Goal: Check status: Check status

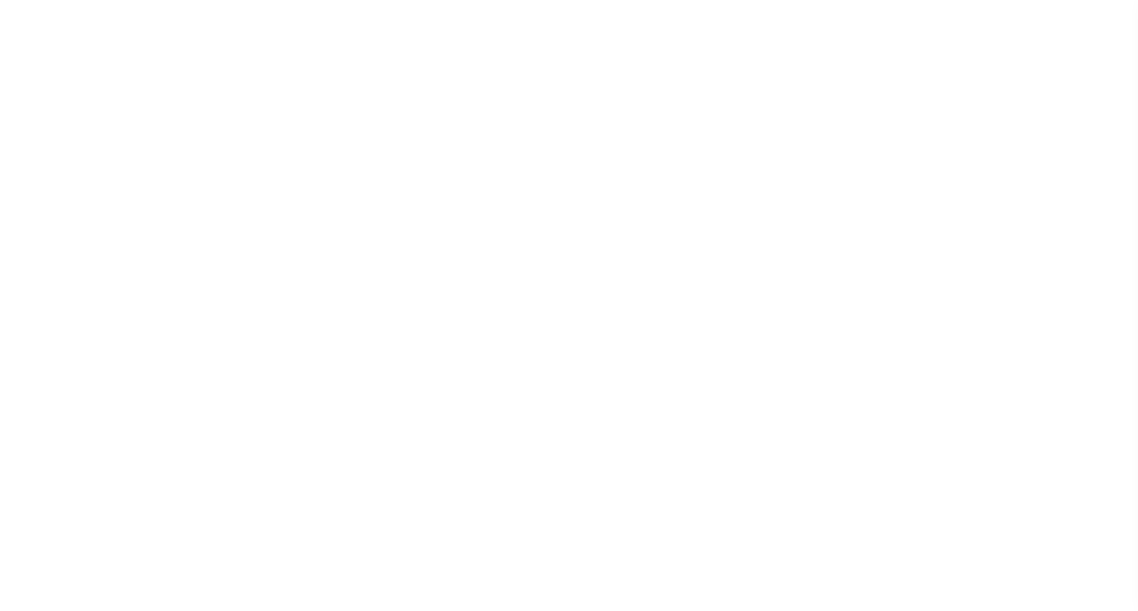
select select "200"
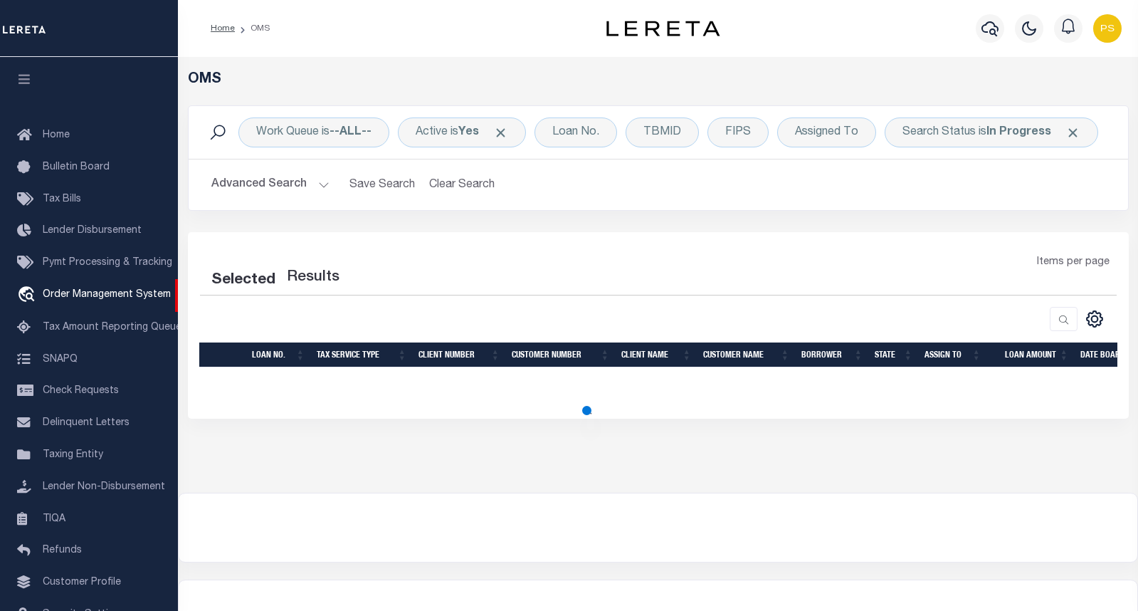
select select "200"
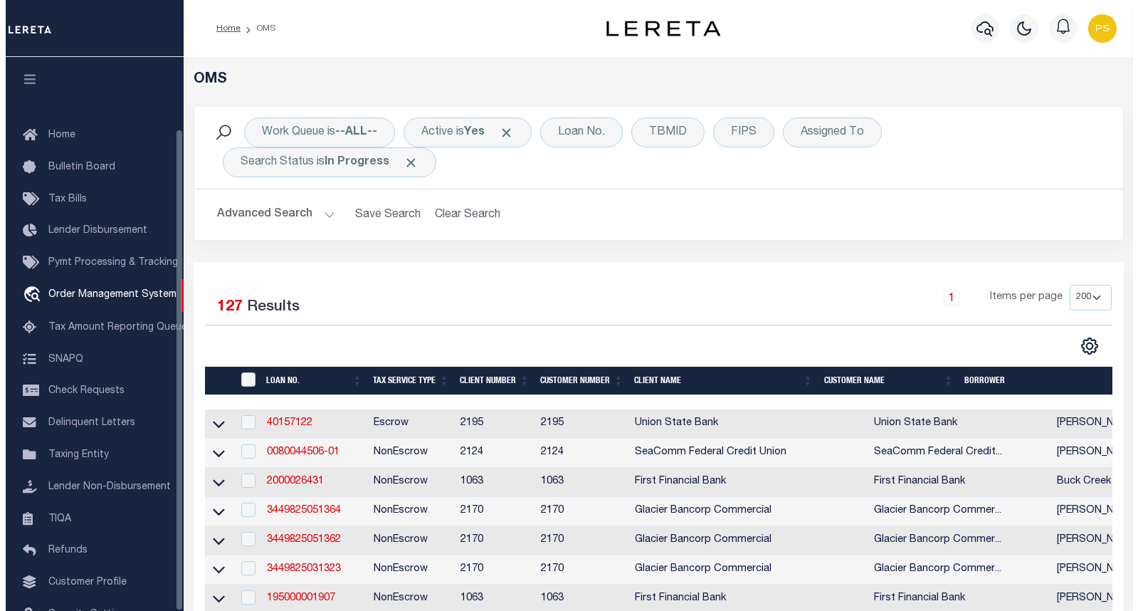
scroll to position [83, 0]
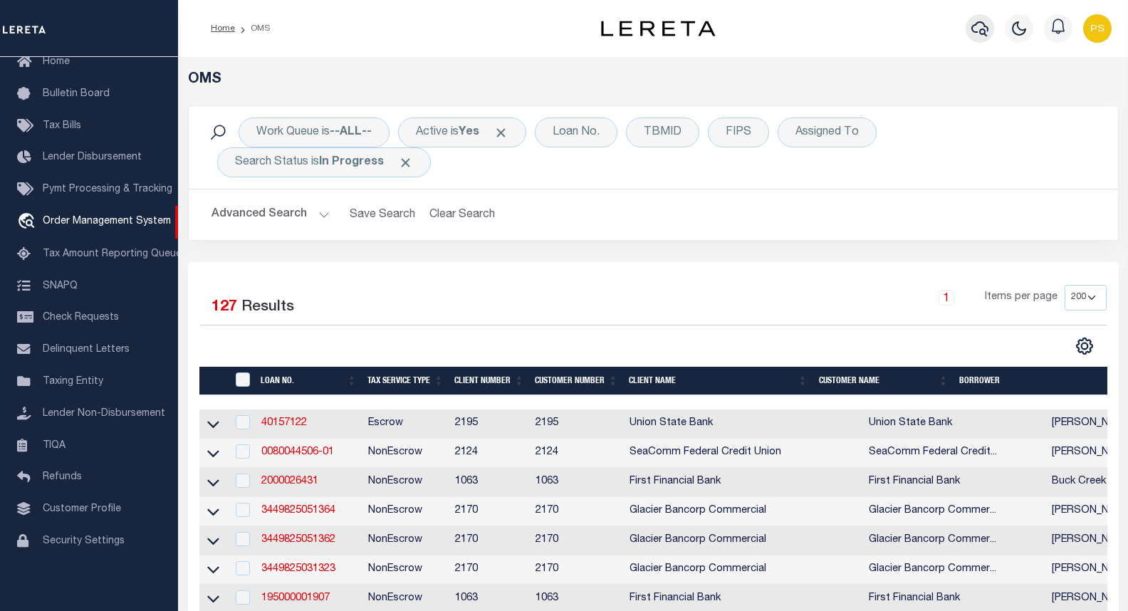
click at [983, 32] on icon "button" at bounding box center [979, 28] width 17 height 17
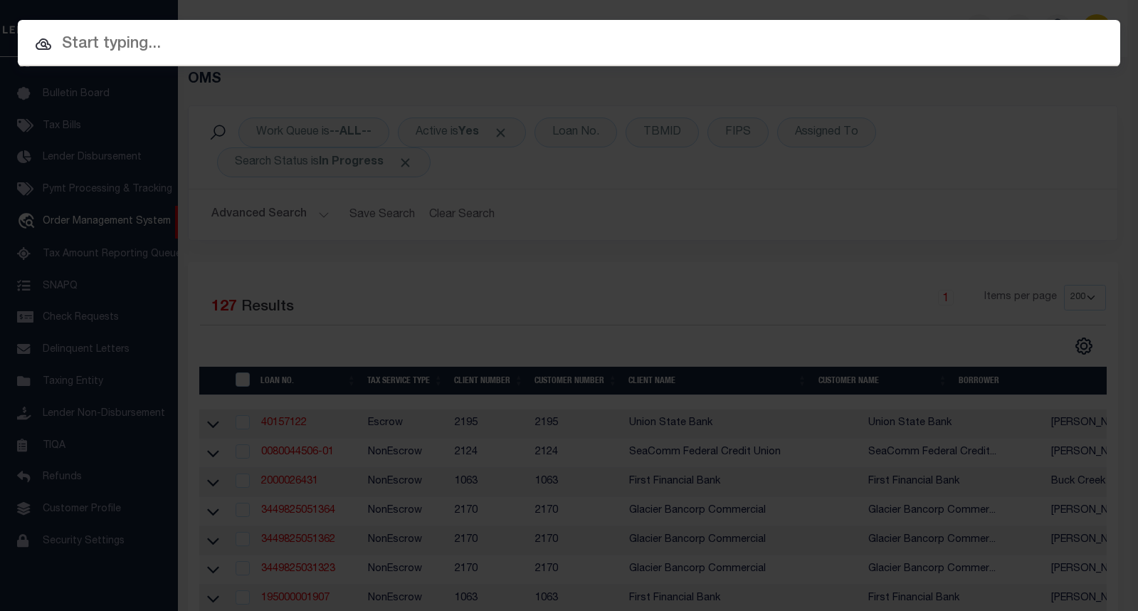
click at [145, 46] on input "text" at bounding box center [569, 44] width 1103 height 25
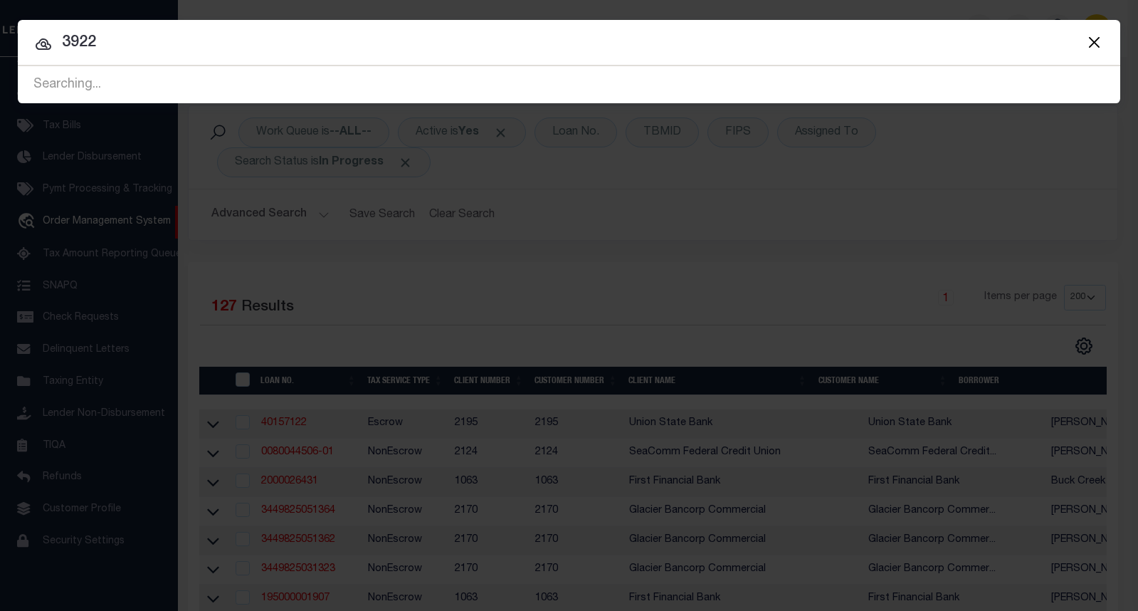
type input "3922"
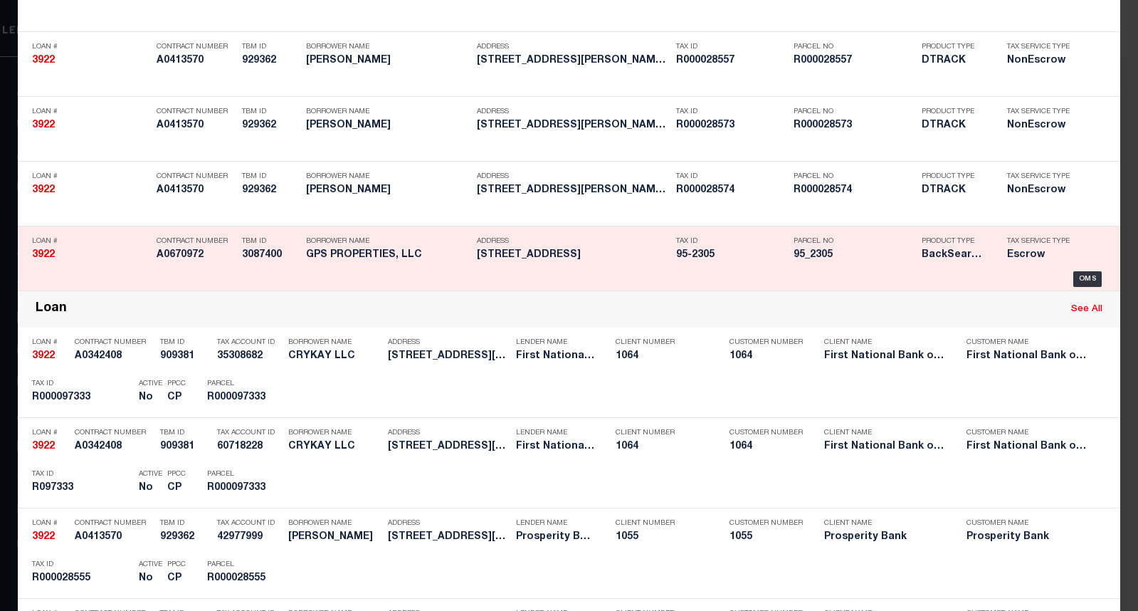
scroll to position [356, 0]
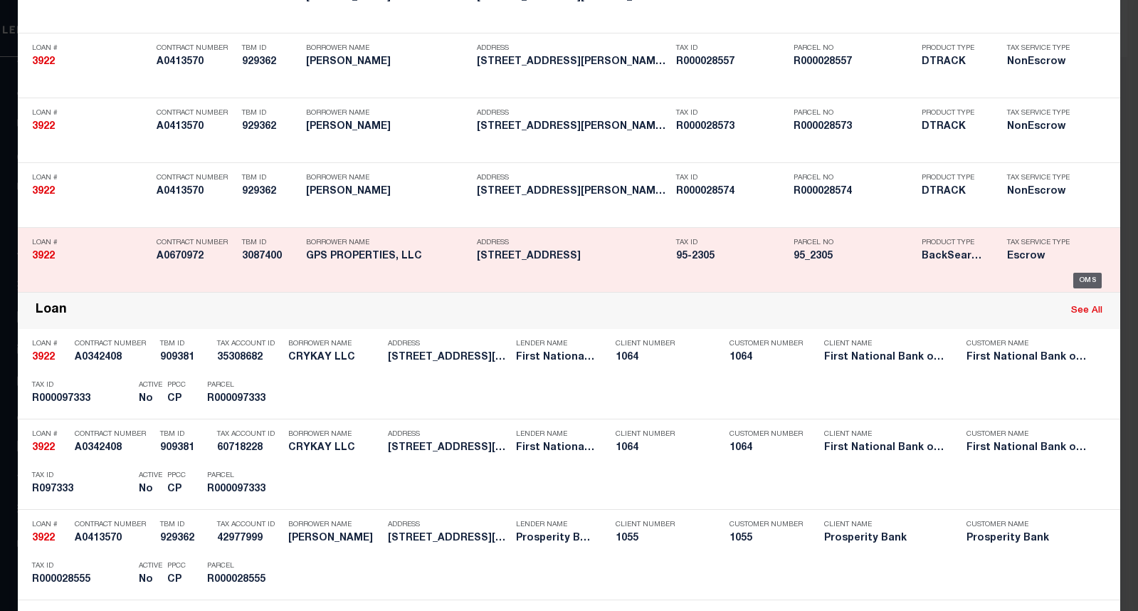
click at [1077, 281] on div "OMS" at bounding box center [1088, 281] width 29 height 16
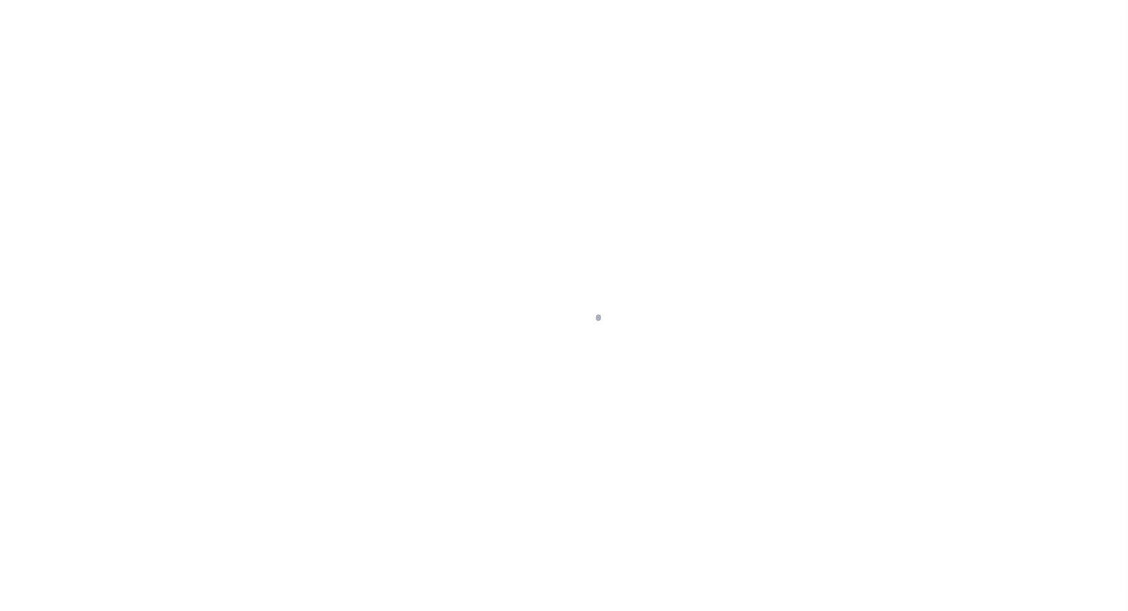
select select "Escrow"
type input "274 Oak Street"
select select
type input "Clinton, MA 01510"
type input "a0k2L00001Uxox0"
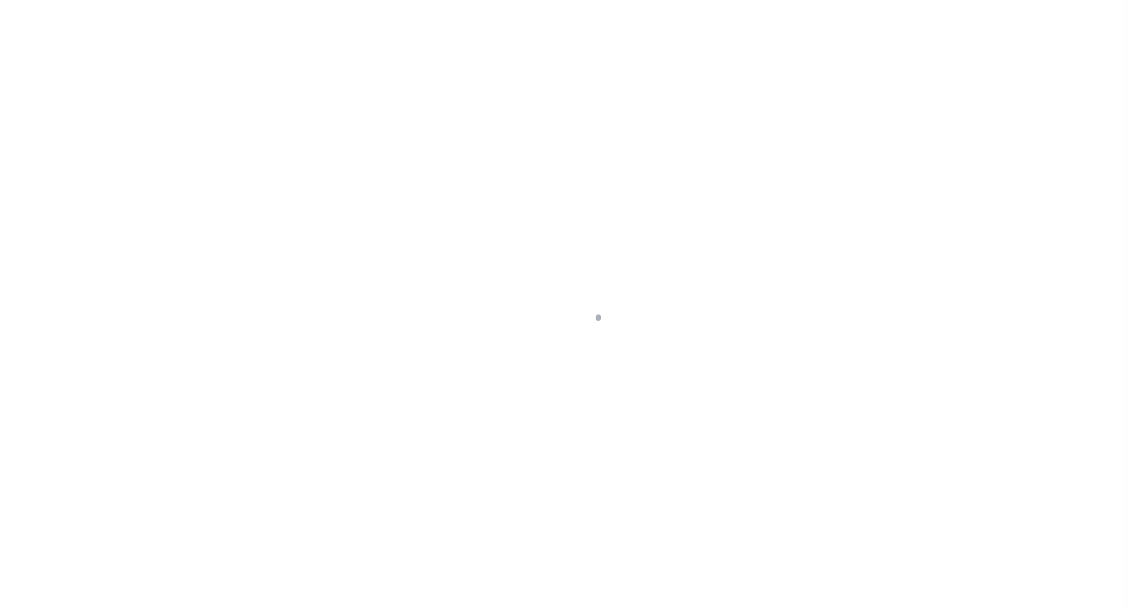
type input "MA"
select select
select select "25066"
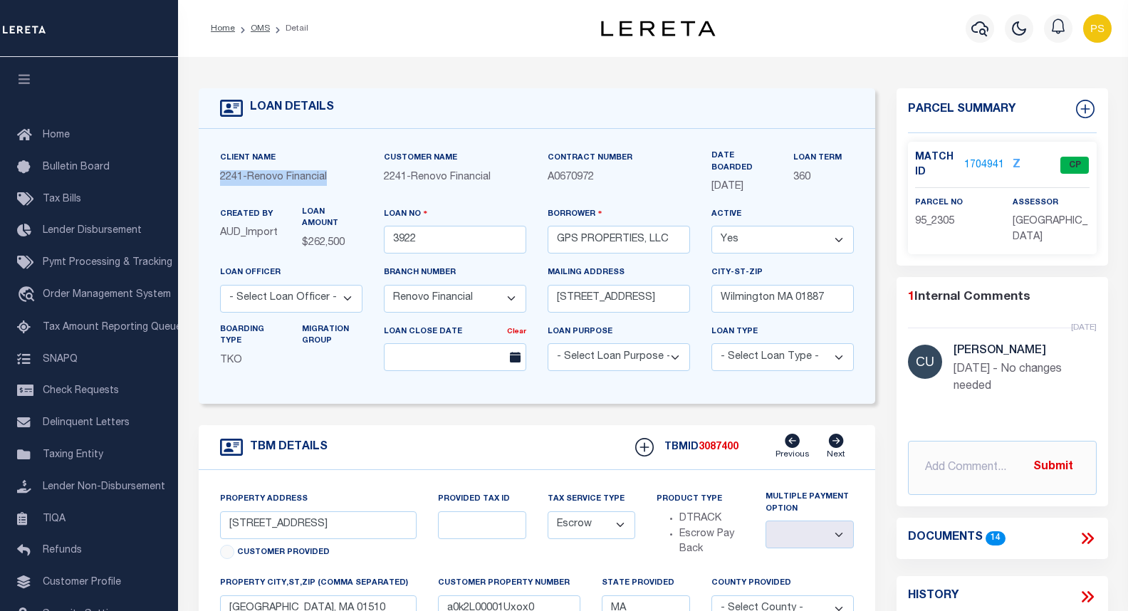
drag, startPoint x: 337, startPoint y: 183, endPoint x: 212, endPoint y: 177, distance: 125.4
click at [212, 177] on div "Client Name 2241 - Renovo Financial" at bounding box center [291, 178] width 164 height 56
copy p "2241 - Renovo Financial"
drag, startPoint x: 599, startPoint y: 181, endPoint x: 548, endPoint y: 182, distance: 51.3
click at [548, 182] on p "A0670972" at bounding box center [618, 178] width 142 height 16
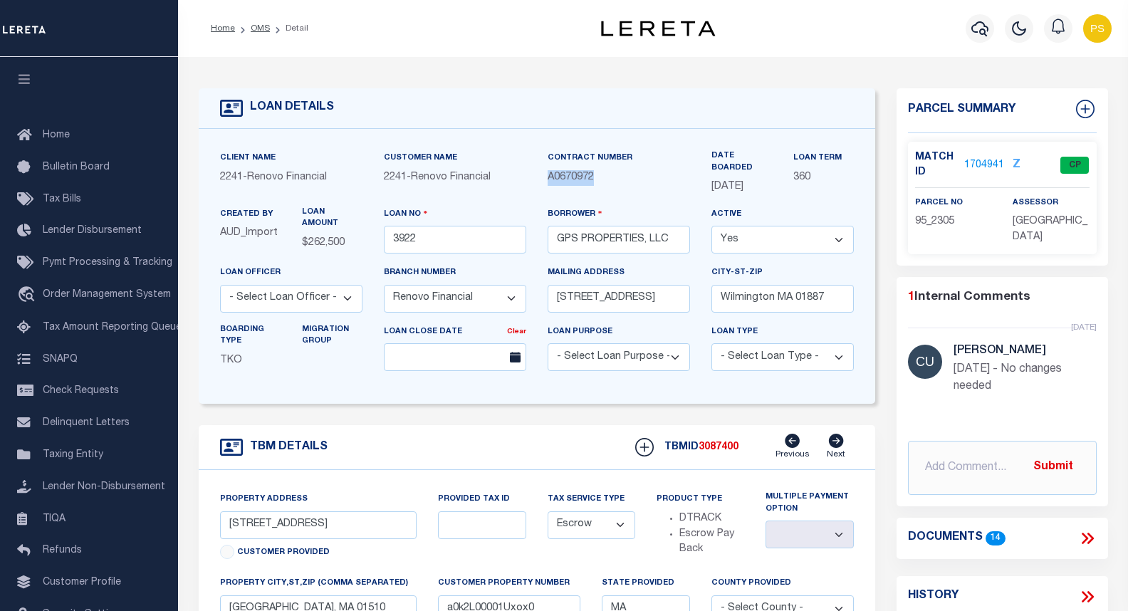
copy span "A0670972"
click at [987, 166] on link "1704941" at bounding box center [984, 165] width 40 height 15
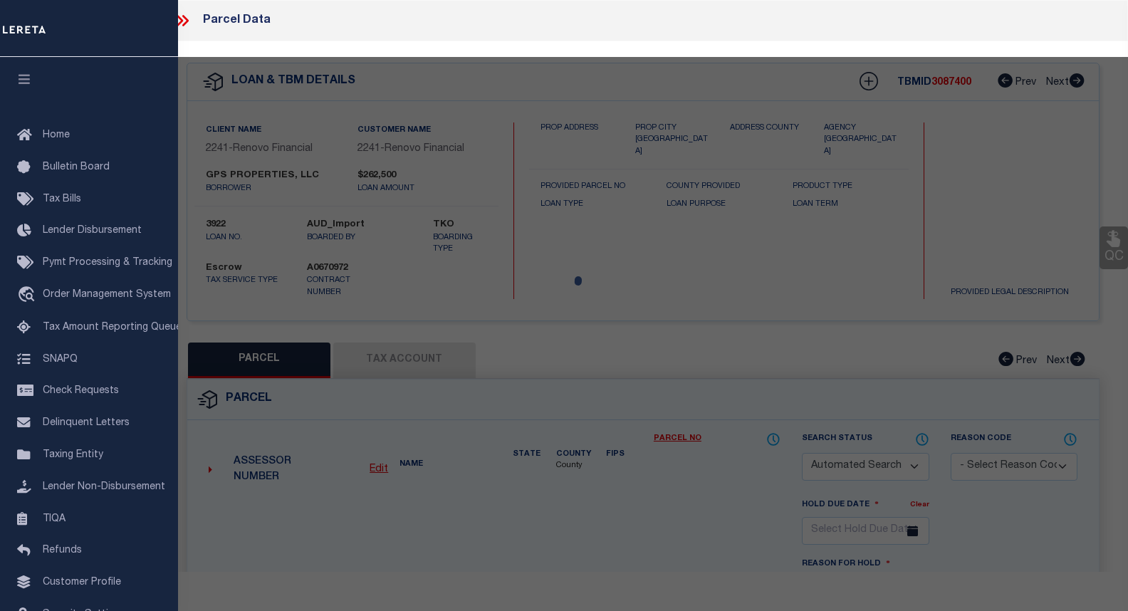
checkbox input "false"
select select "CP"
select select "ACT"
type input "GPS PROPERTIES LLC"
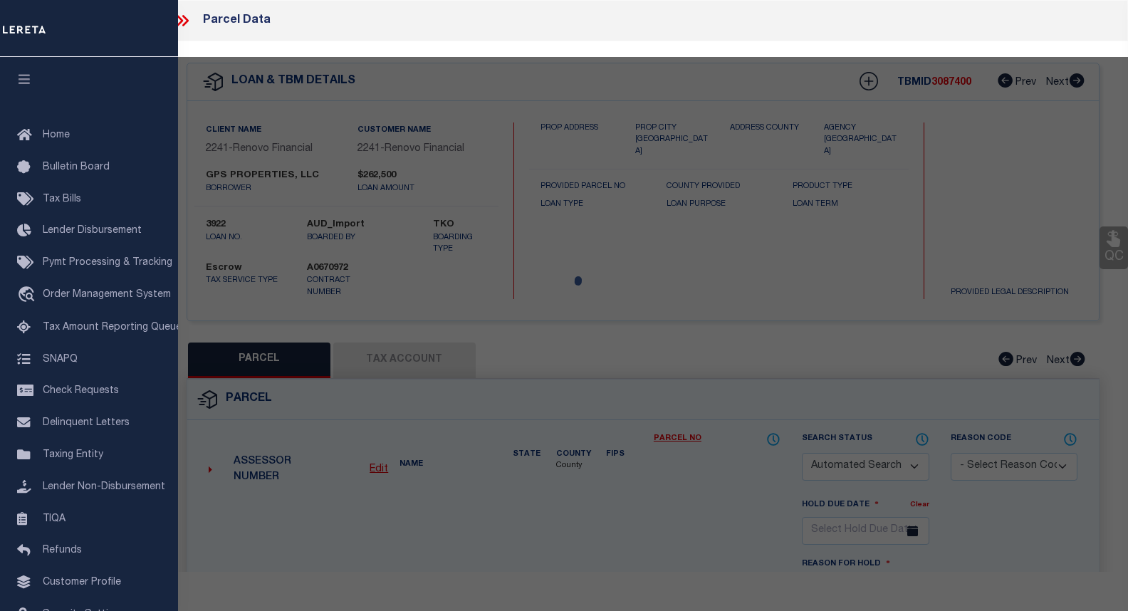
select select "AGW"
select select "ADD"
type input "274 OAK ST"
checkbox input "false"
type input "MA"
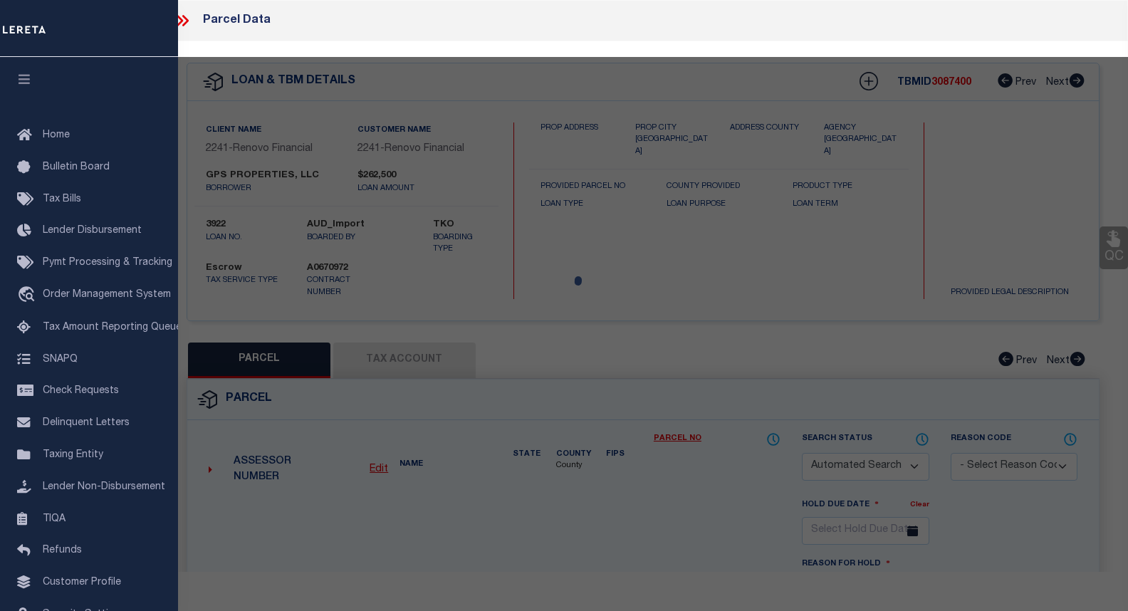
type textarea "Tax ID Special Project"
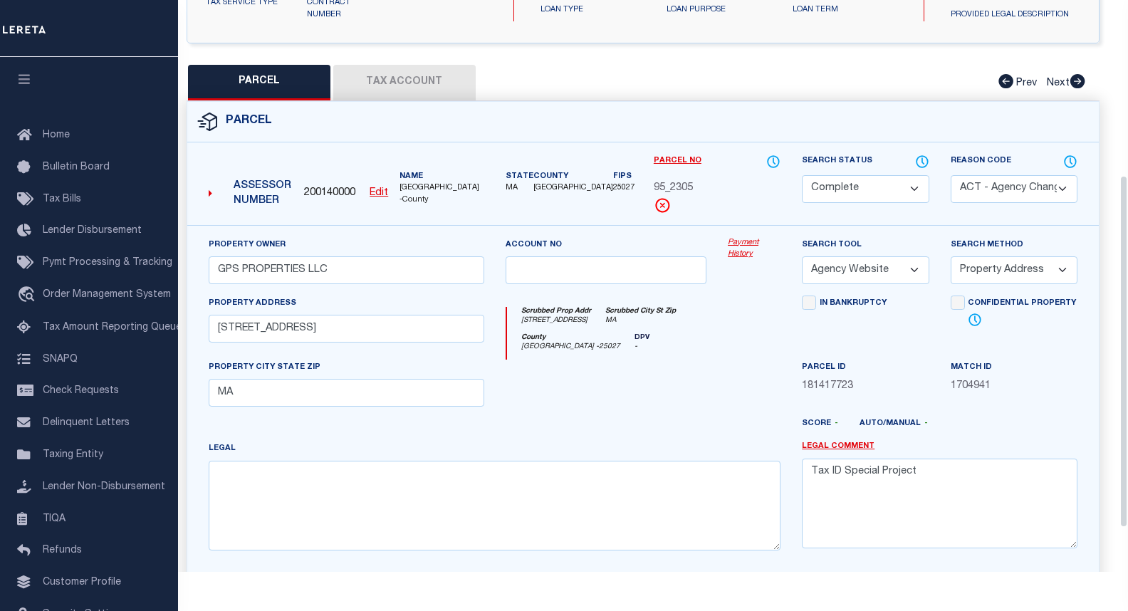
scroll to position [285, 0]
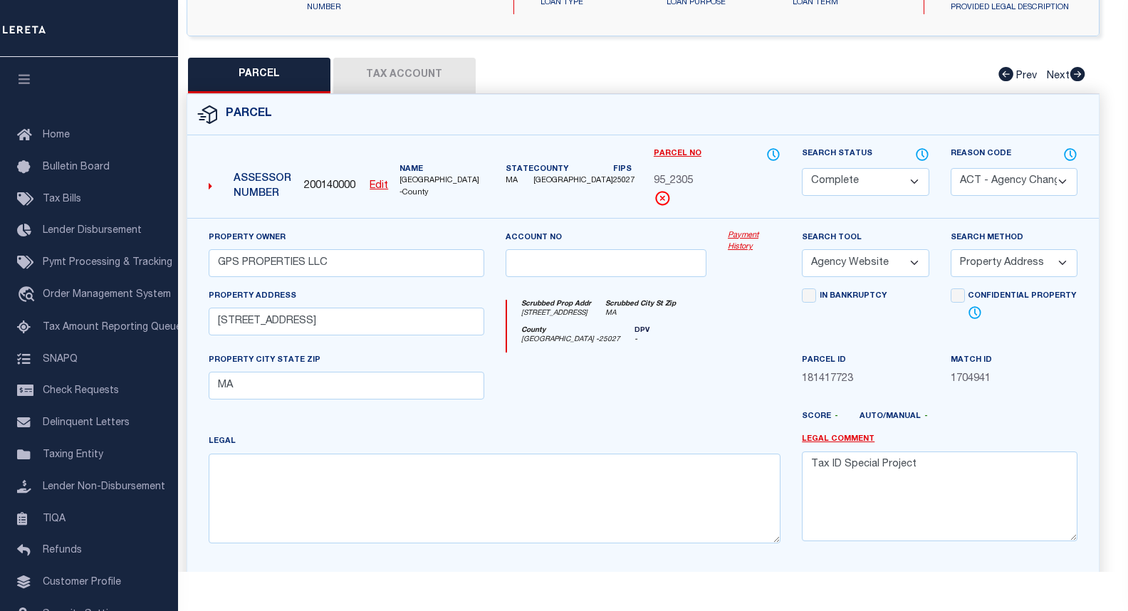
click at [404, 74] on button "Tax Account" at bounding box center [404, 76] width 142 height 36
select select "100"
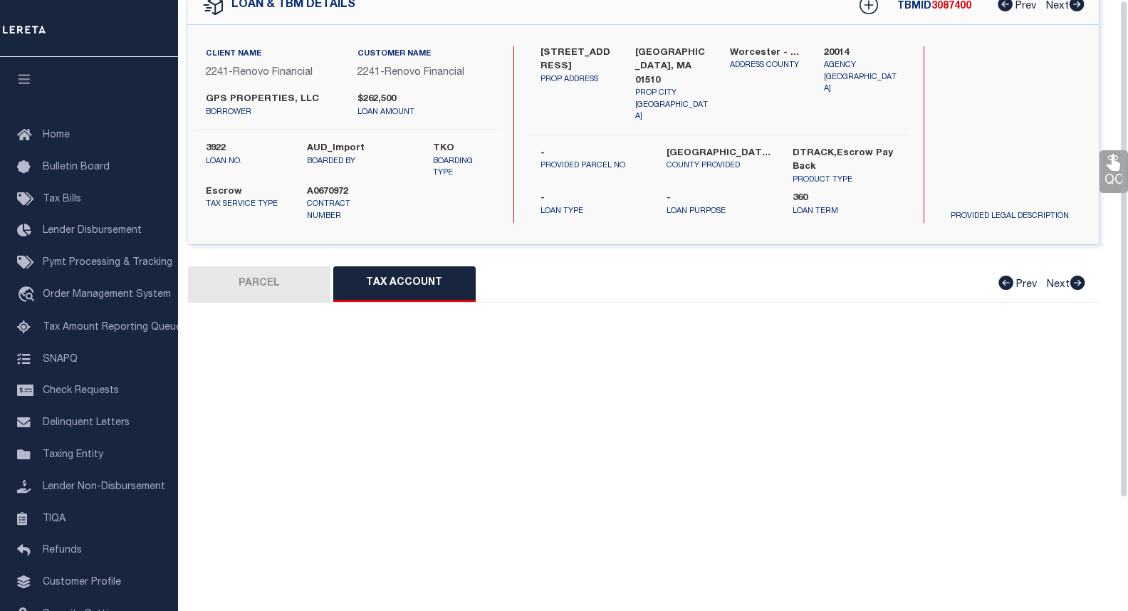
scroll to position [0, 0]
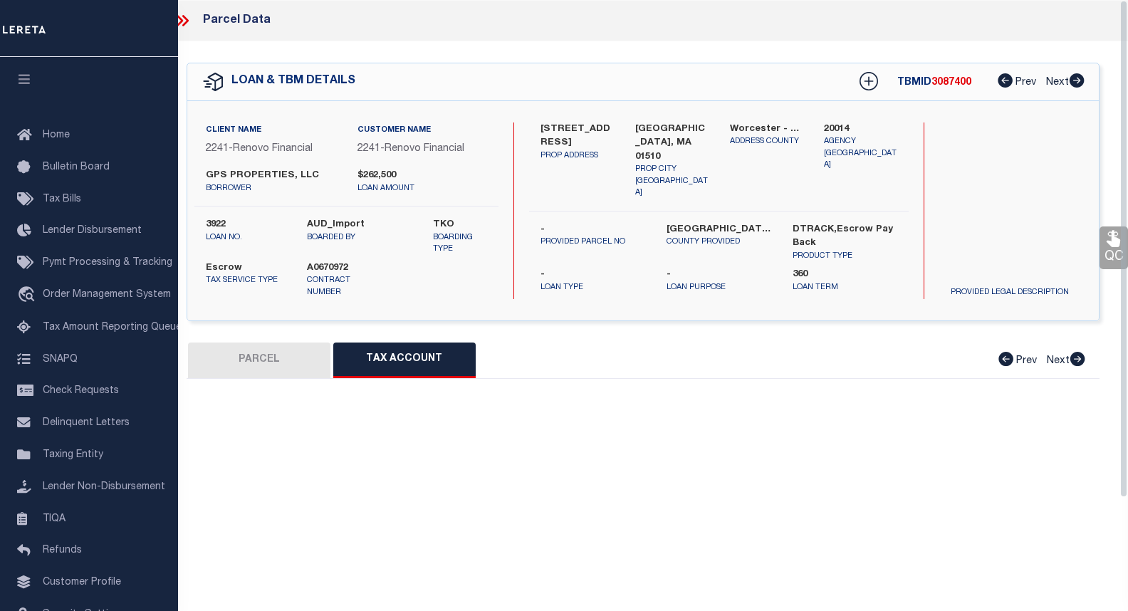
select select "100"
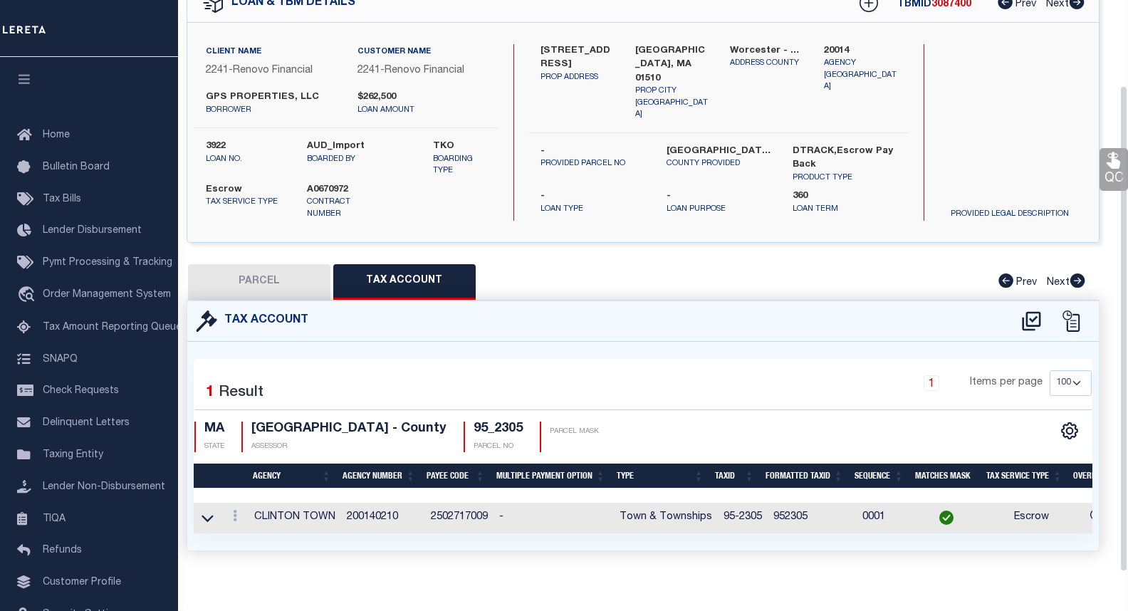
scroll to position [100, 0]
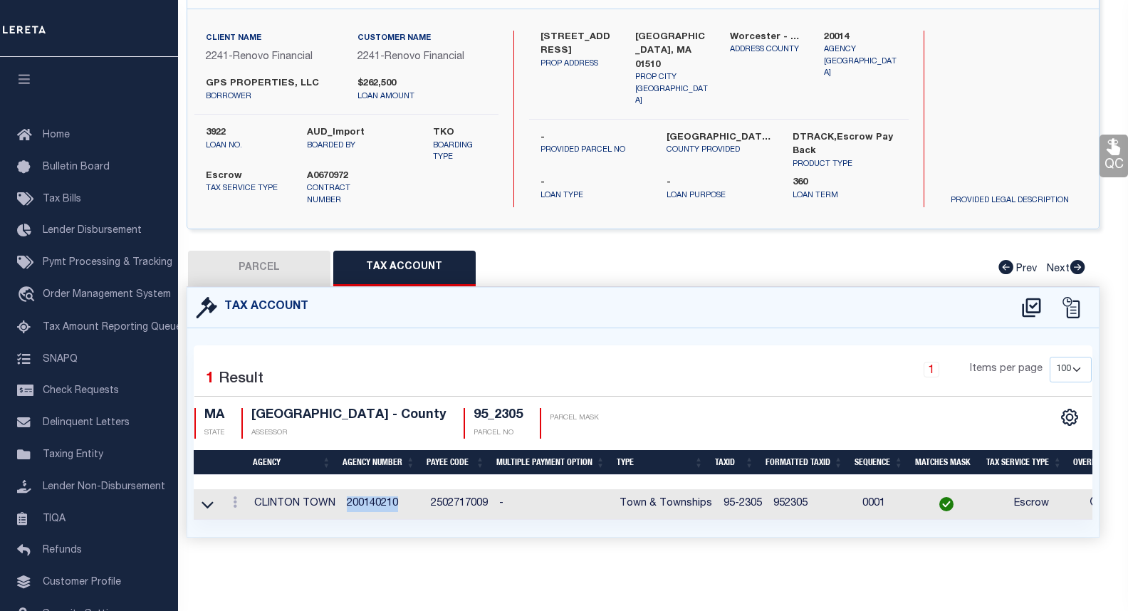
drag, startPoint x: 401, startPoint y: 493, endPoint x: 342, endPoint y: 498, distance: 58.6
click at [342, 498] on td "200140210" at bounding box center [383, 504] width 84 height 31
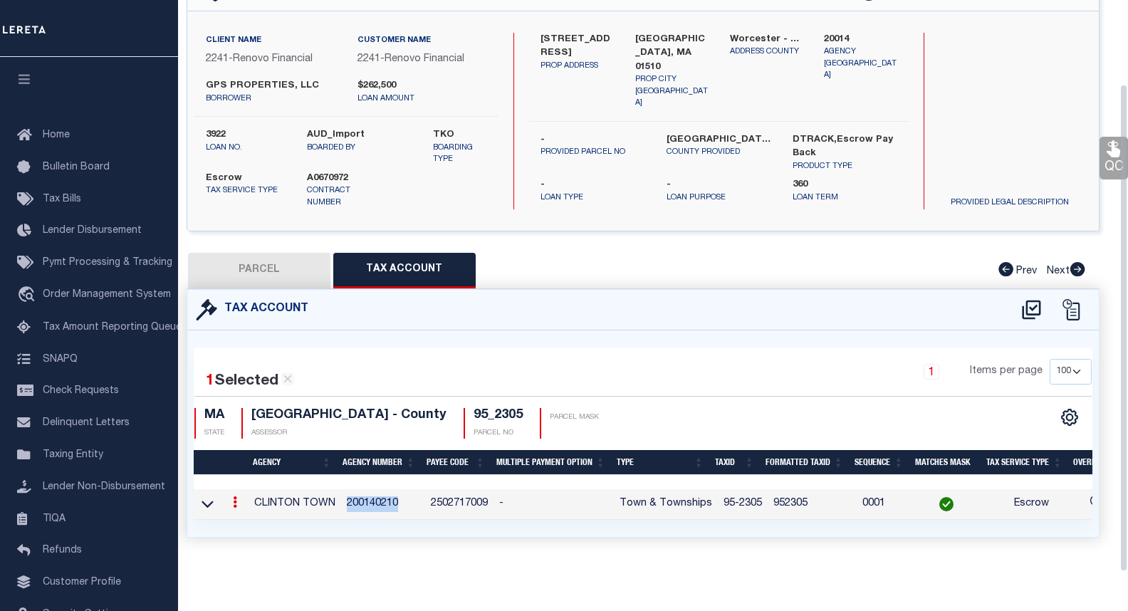
scroll to position [98, 0]
copy td "200140210"
drag, startPoint x: 752, startPoint y: 495, endPoint x: 727, endPoint y: 500, distance: 25.4
click at [728, 497] on td "95-2305" at bounding box center [743, 504] width 50 height 31
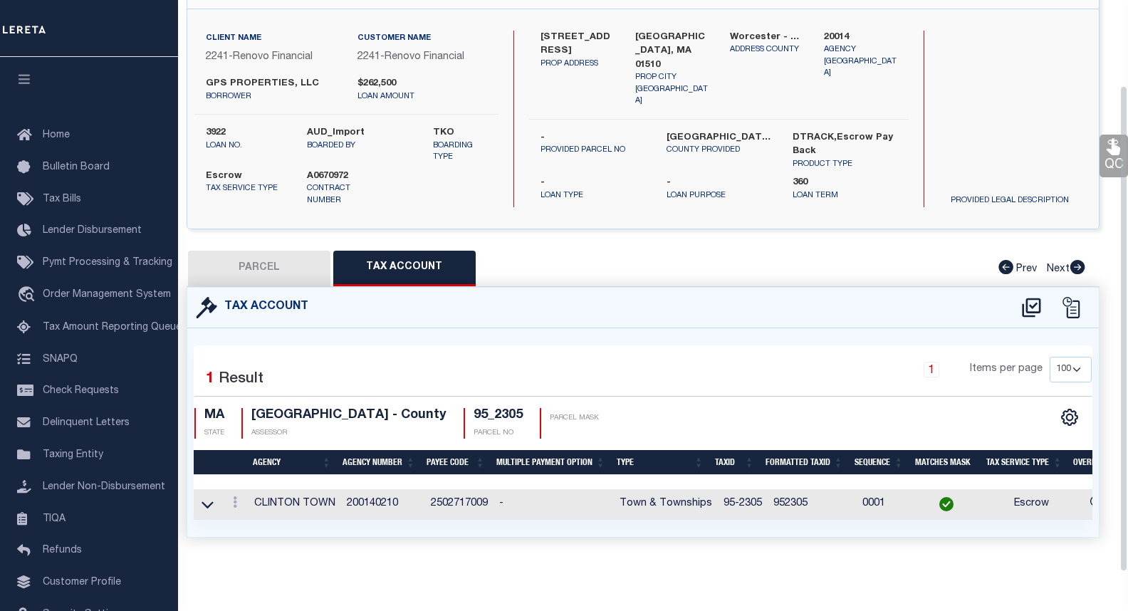
click at [722, 524] on div "1 Selected 1 Result 1 Items per page 10 25 50 100 MA STATE" at bounding box center [642, 432] width 911 height 209
drag, startPoint x: 717, startPoint y: 495, endPoint x: 754, endPoint y: 497, distance: 37.1
click at [754, 497] on td "95-2305" at bounding box center [743, 504] width 50 height 31
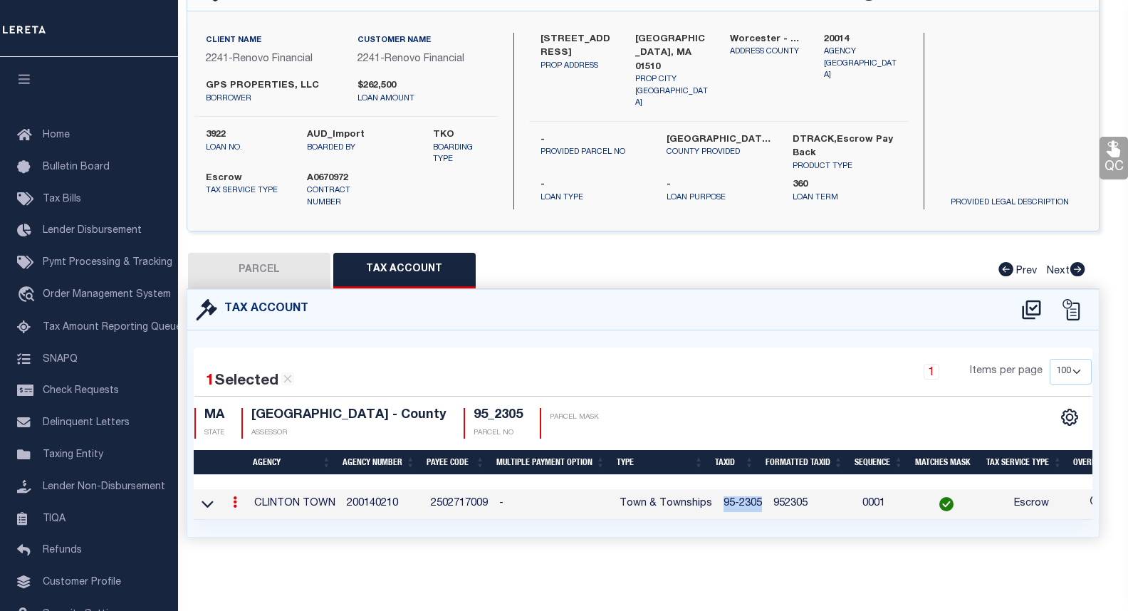
copy td "95-2305"
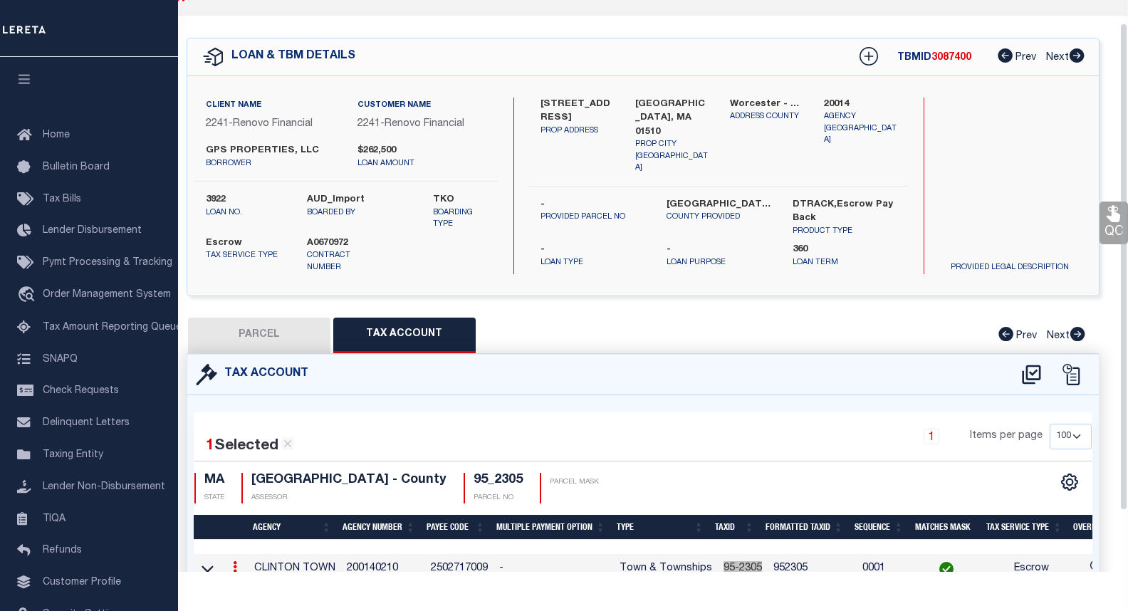
scroll to position [0, 0]
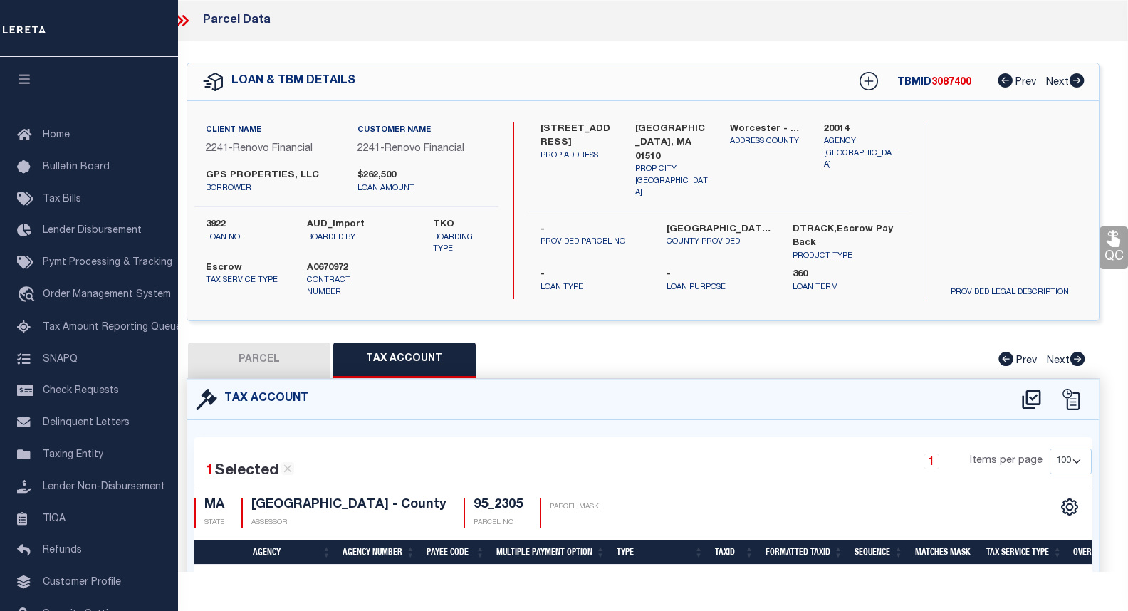
click at [278, 357] on button "PARCEL" at bounding box center [259, 360] width 142 height 36
select select "AS"
select select
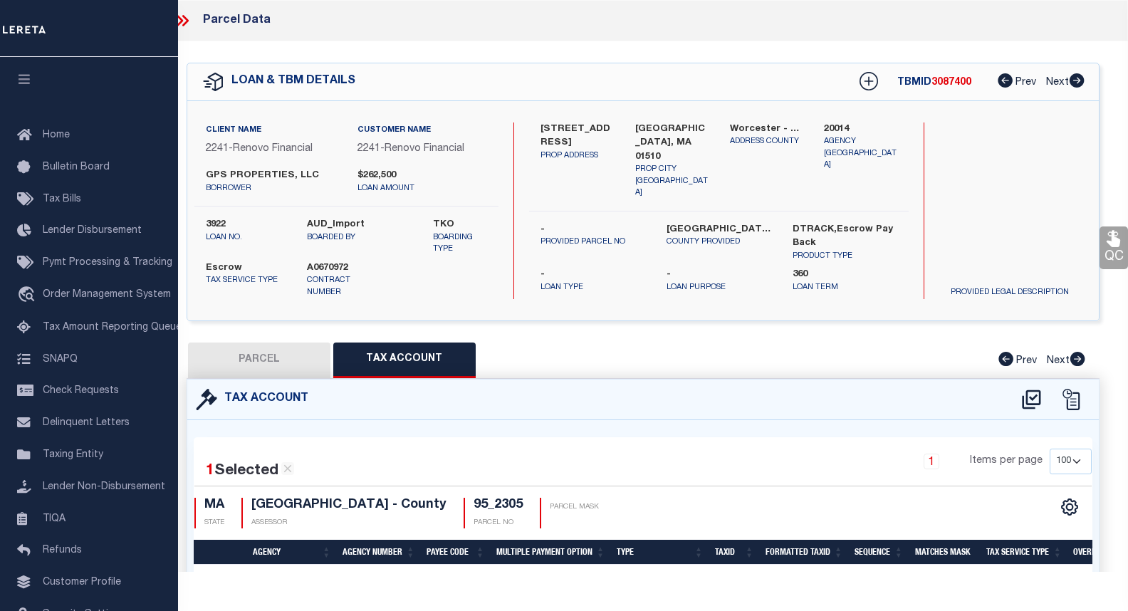
checkbox input "false"
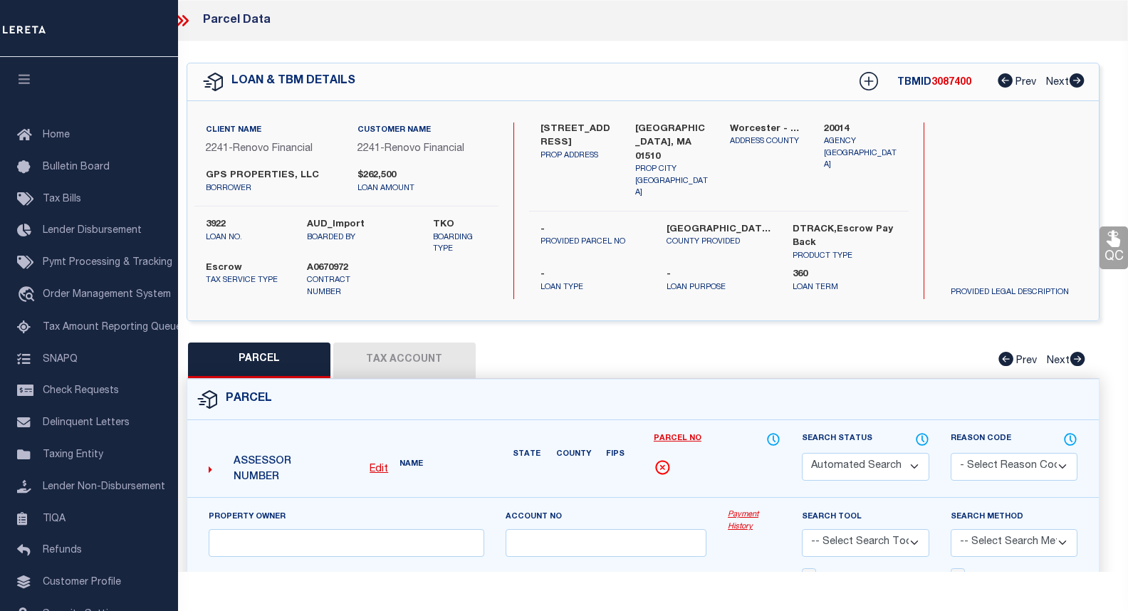
select select "CP"
select select "ACT"
type input "GPS PROPERTIES LLC"
select select "AGW"
select select "ADD"
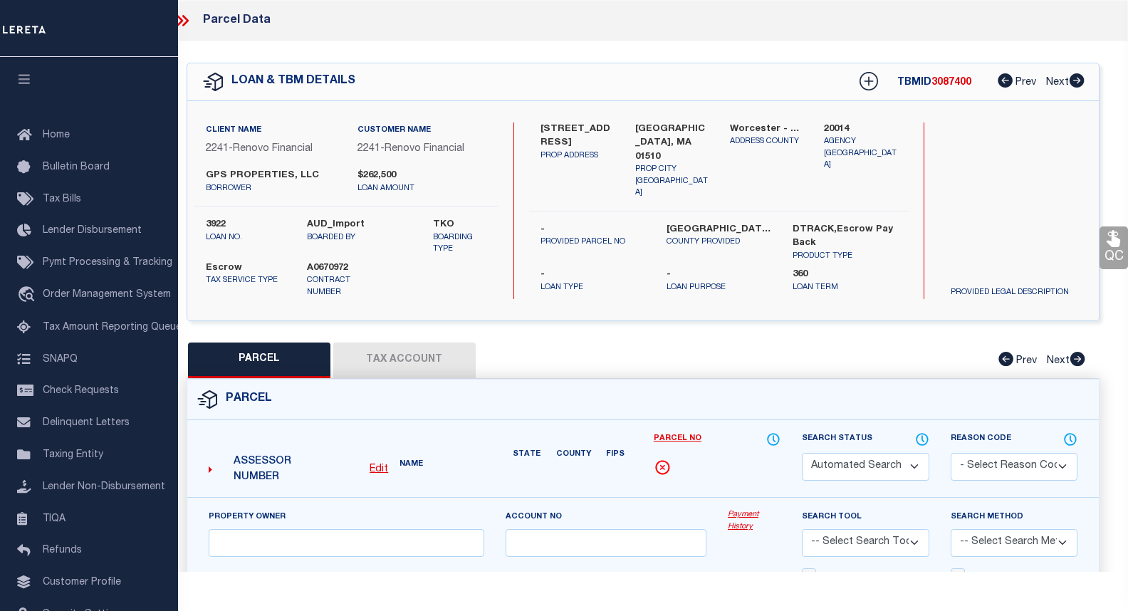
type input "274 OAK ST"
checkbox input "false"
type input "MA"
type textarea "Tax ID Special Project"
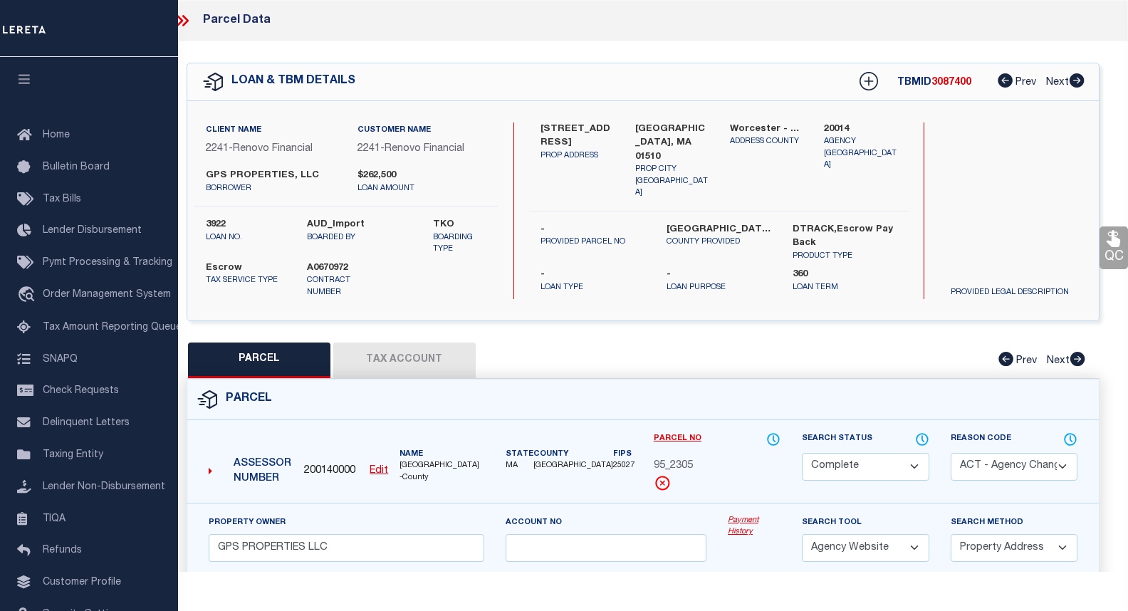
click at [751, 519] on link "Payment History" at bounding box center [754, 526] width 53 height 23
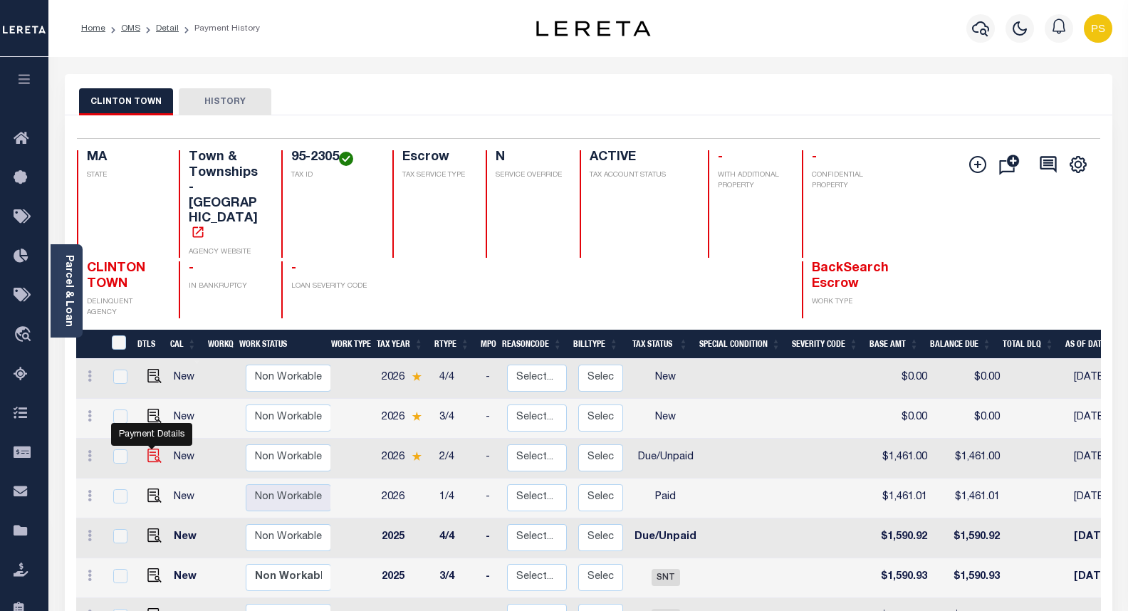
click at [152, 449] on img "" at bounding box center [154, 456] width 14 height 14
checkbox input "true"
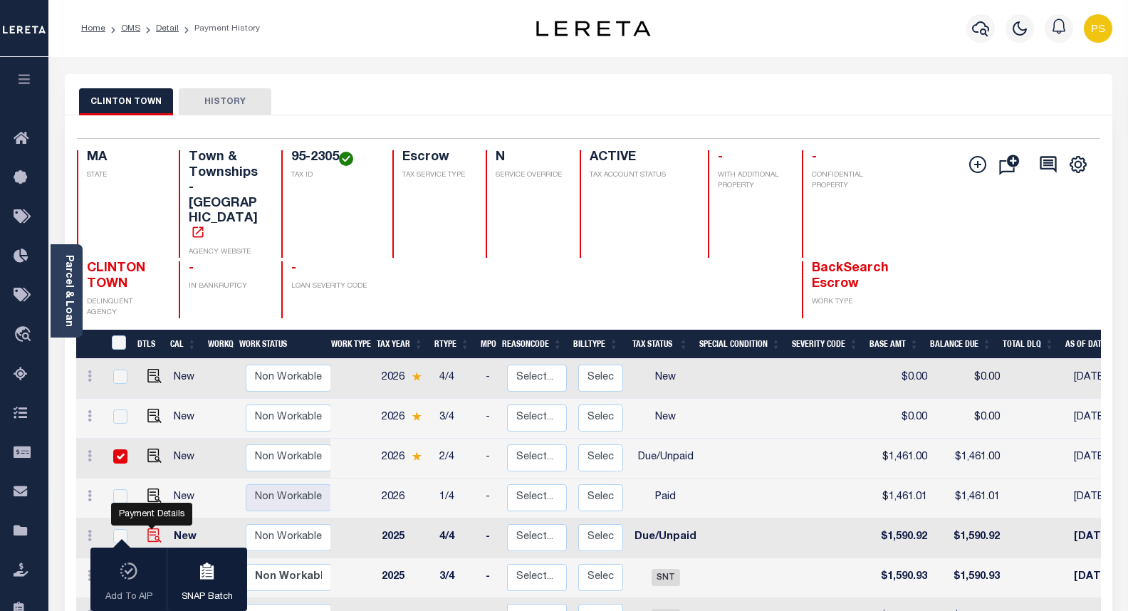
click at [151, 528] on img "" at bounding box center [154, 535] width 14 height 14
checkbox input "true"
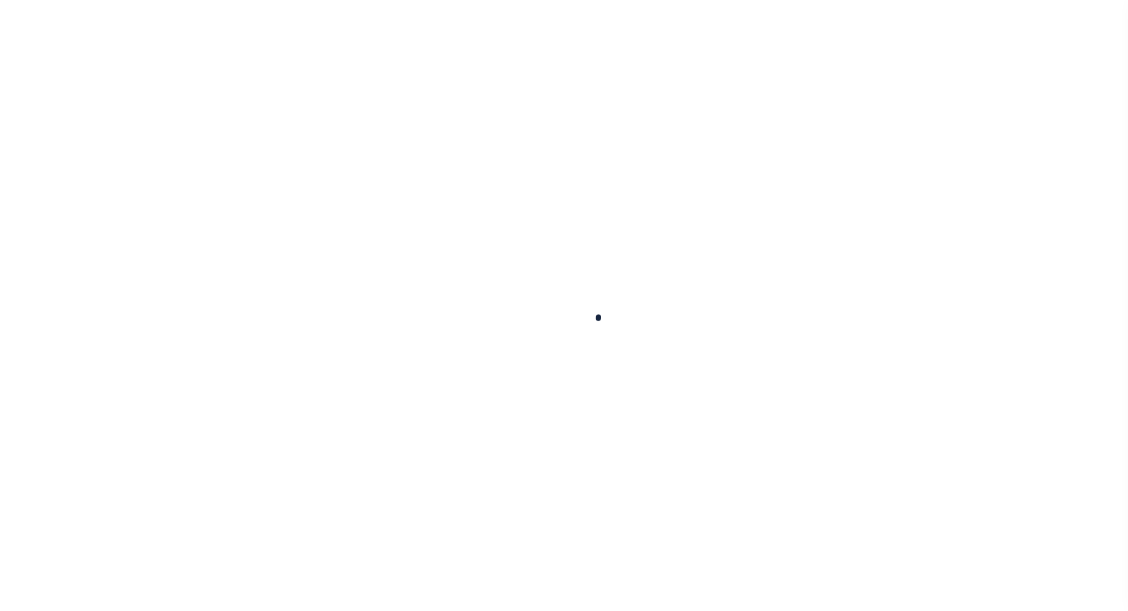
checkbox input "false"
type input "2400"
type input "06/20/2025"
select select "DUE"
type input "$1,461"
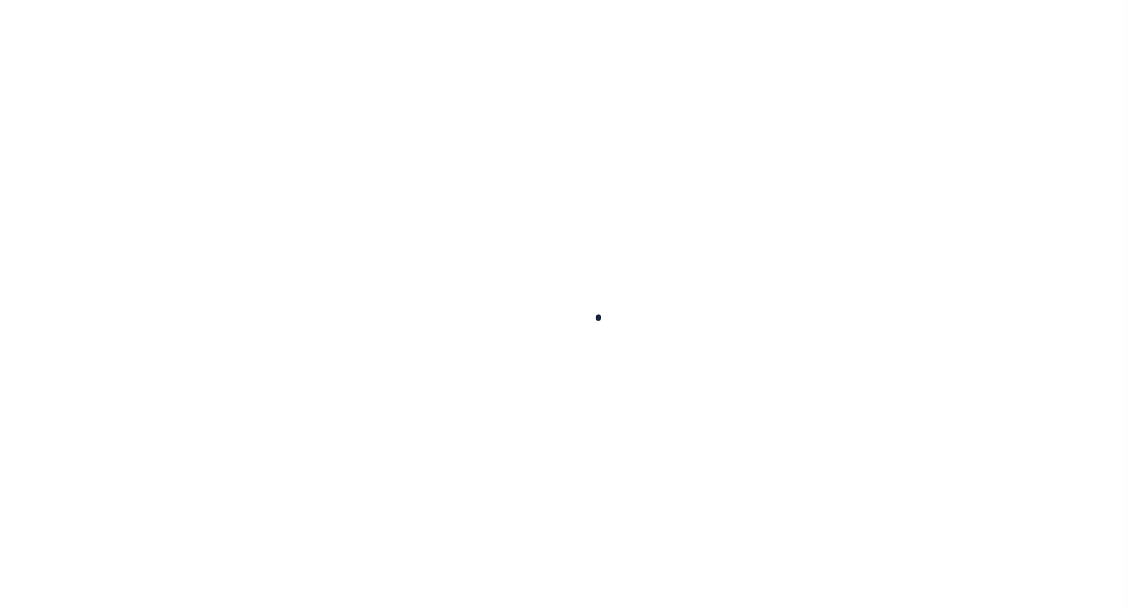
type input "$1,461"
select select "DUE"
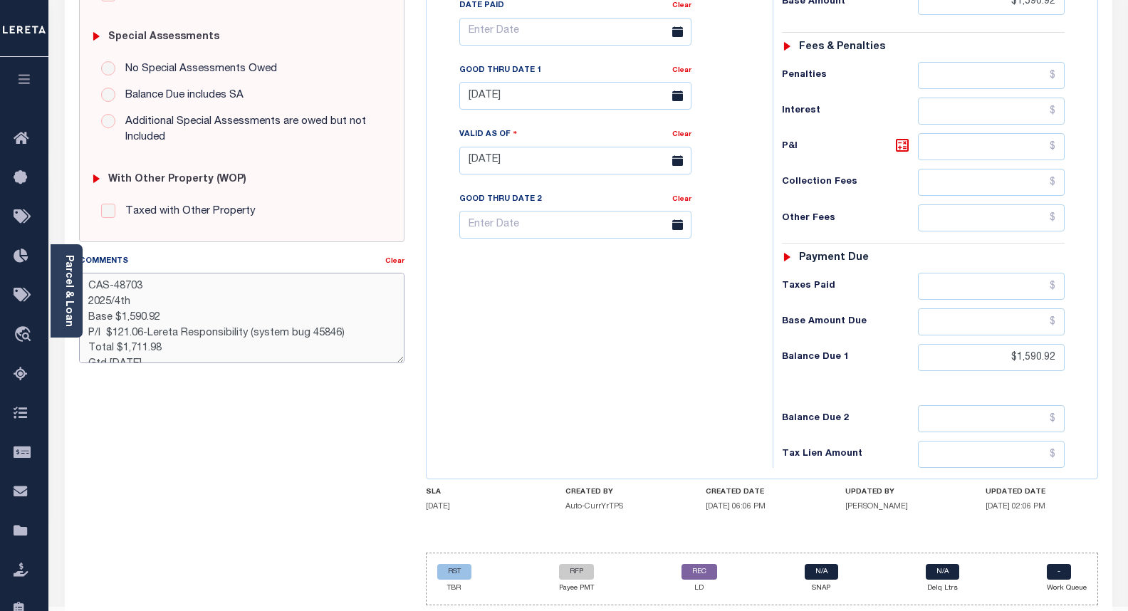
drag, startPoint x: 149, startPoint y: 289, endPoint x: 89, endPoint y: 280, distance: 60.5
click at [89, 280] on textarea "CAS-48703 2025/4th Base $1,590.92 P/I $121.06-Lereta Responsibility (system bug…" at bounding box center [241, 318] width 325 height 90
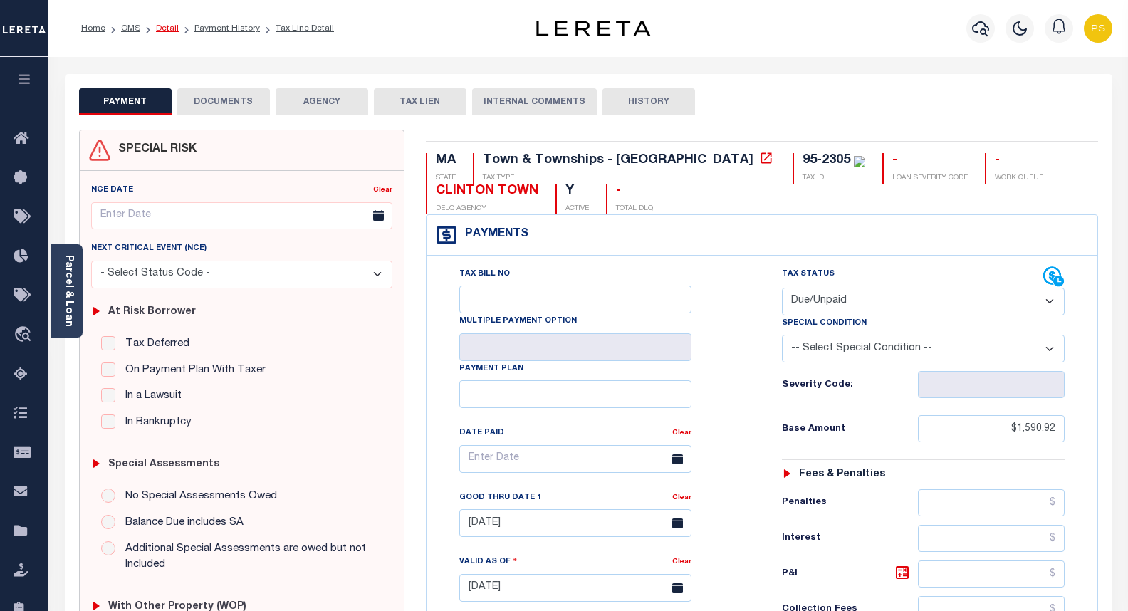
click at [169, 28] on link "Detail" at bounding box center [167, 28] width 23 height 9
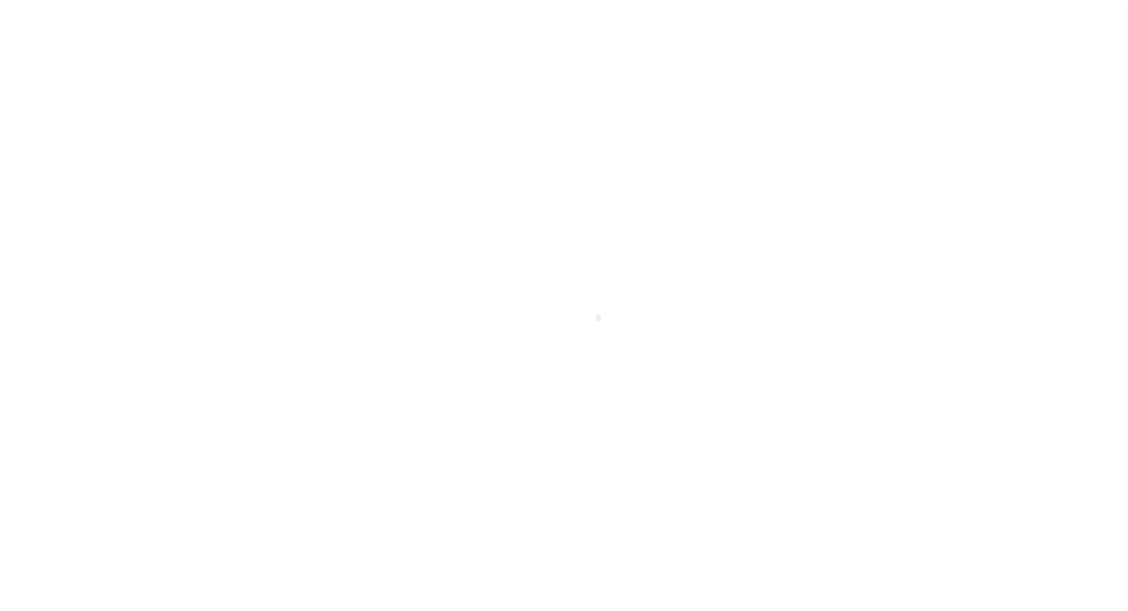
select select "Escrow"
type input "[STREET_ADDRESS]"
select select
type input "[GEOGRAPHIC_DATA], MA 01510"
type input "a0k2L00001Uxox0"
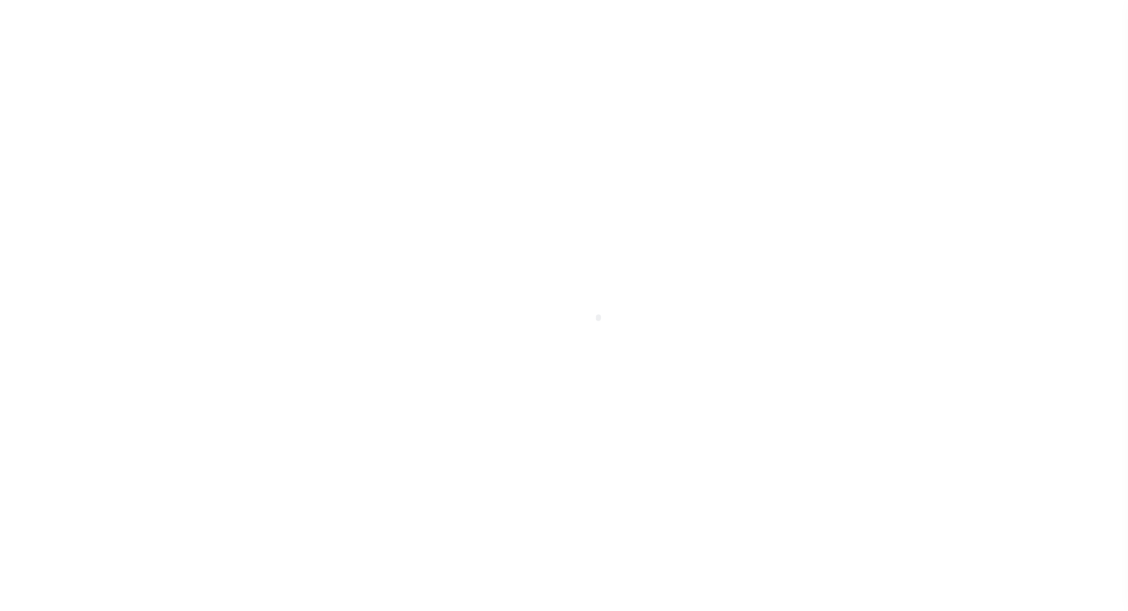
type input "MA"
select select
select select "25066"
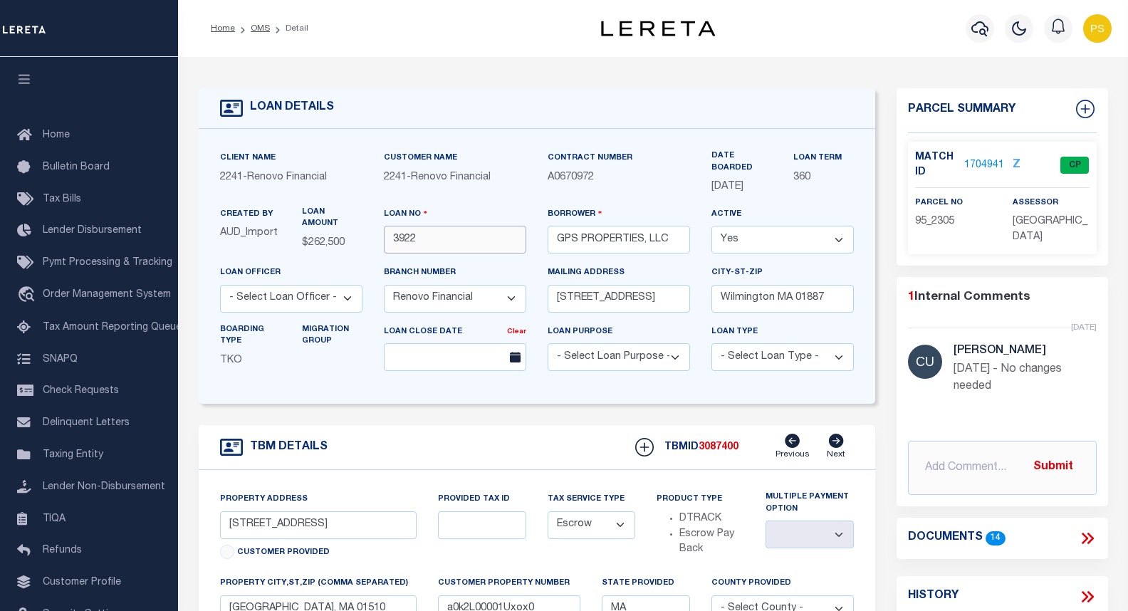
drag, startPoint x: 430, startPoint y: 242, endPoint x: 382, endPoint y: 239, distance: 47.8
click at [382, 239] on div "Loan No 3922" at bounding box center [455, 235] width 164 height 58
drag, startPoint x: 674, startPoint y: 236, endPoint x: 543, endPoint y: 246, distance: 131.4
click at [543, 246] on div "Borrower GPS PROPERTIES, LLC" at bounding box center [619, 235] width 164 height 58
